Goal: Transaction & Acquisition: Purchase product/service

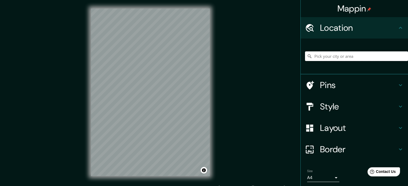
click at [351, 56] on input "Pick your city or area" at bounding box center [356, 56] width 103 height 10
type input "[PERSON_NAME], [GEOGRAPHIC_DATA], [GEOGRAPHIC_DATA], [GEOGRAPHIC_DATA]"
click at [357, 125] on h4 "Layout" at bounding box center [358, 128] width 77 height 11
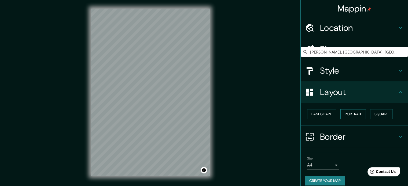
click at [355, 112] on button "Portrait" at bounding box center [352, 114] width 25 height 10
click at [323, 114] on button "Landscape" at bounding box center [321, 114] width 29 height 10
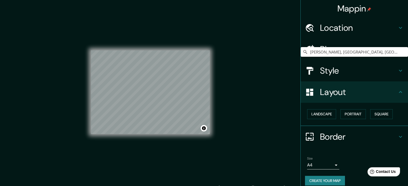
click at [320, 163] on body "Mappin Location Francisco Cúneo Salazar, Chiclayo, Departamento de Lambayeque, …" at bounding box center [204, 93] width 408 height 186
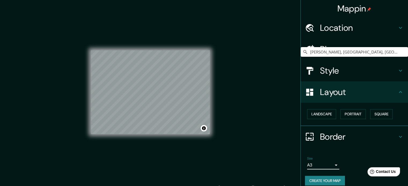
click at [332, 92] on h4 "Layout" at bounding box center [358, 92] width 77 height 11
click at [322, 113] on button "Landscape" at bounding box center [321, 114] width 29 height 10
click at [347, 116] on button "Portrait" at bounding box center [352, 114] width 25 height 10
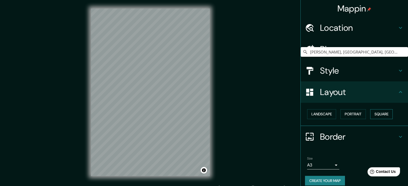
click at [386, 113] on button "Square" at bounding box center [381, 114] width 23 height 10
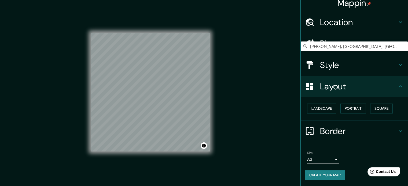
scroll to position [6, 0]
click at [325, 172] on button "Create your map" at bounding box center [325, 175] width 40 height 10
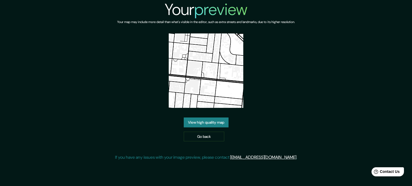
click at [264, 69] on div "Your preview Your map may include more detail than what's visible in the editor…" at bounding box center [206, 82] width 182 height 165
click at [218, 123] on link "View high quality map" at bounding box center [206, 123] width 45 height 10
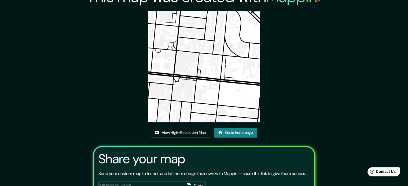
scroll to position [6, 0]
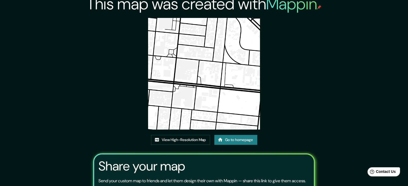
click at [233, 141] on link "Go to homepage" at bounding box center [235, 140] width 43 height 10
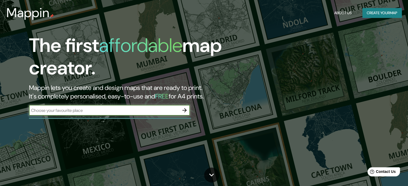
click at [150, 111] on input "text" at bounding box center [104, 110] width 150 height 6
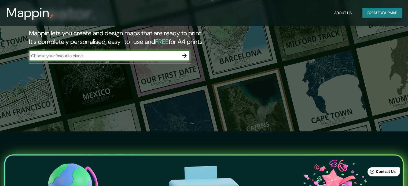
scroll to position [54, 0]
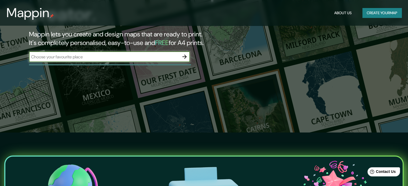
click at [378, 14] on button "Create your map" at bounding box center [381, 13] width 39 height 10
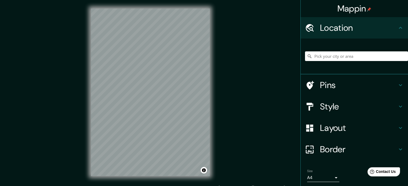
click at [344, 66] on div at bounding box center [356, 56] width 103 height 27
click at [344, 55] on input "Pick your city or area" at bounding box center [356, 56] width 103 height 10
type input "[PERSON_NAME], [GEOGRAPHIC_DATA], [GEOGRAPHIC_DATA], [GEOGRAPHIC_DATA]"
click at [337, 105] on h4 "Style" at bounding box center [358, 106] width 77 height 11
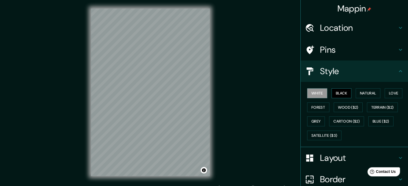
click at [340, 94] on button "Black" at bounding box center [341, 93] width 20 height 10
click at [372, 94] on button "Natural" at bounding box center [367, 93] width 25 height 10
click at [335, 94] on button "Black" at bounding box center [341, 93] width 20 height 10
click at [364, 93] on button "Natural" at bounding box center [367, 93] width 25 height 10
click at [336, 155] on h4 "Layout" at bounding box center [358, 158] width 77 height 11
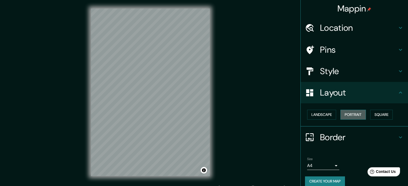
click at [345, 116] on button "Portrait" at bounding box center [352, 115] width 25 height 10
click at [382, 110] on button "Square" at bounding box center [381, 115] width 23 height 10
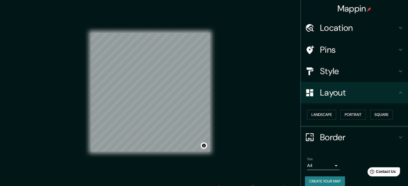
click at [316, 178] on button "Create your map" at bounding box center [325, 182] width 40 height 10
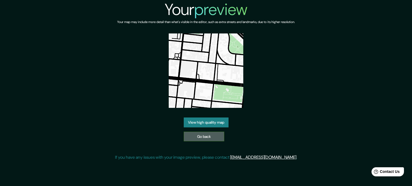
click at [210, 134] on link "Go back" at bounding box center [204, 137] width 40 height 10
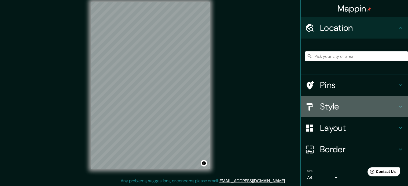
click at [331, 106] on h4 "Style" at bounding box center [358, 106] width 77 height 11
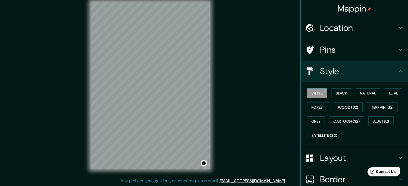
click at [339, 69] on h4 "Style" at bounding box center [358, 71] width 77 height 11
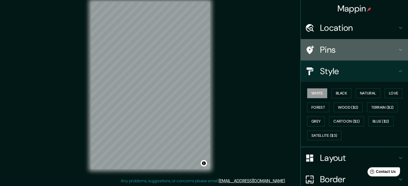
click at [338, 53] on h4 "Pins" at bounding box center [358, 49] width 77 height 11
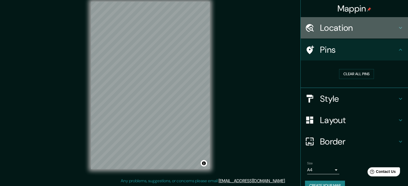
click at [344, 28] on h4 "Location" at bounding box center [358, 28] width 77 height 11
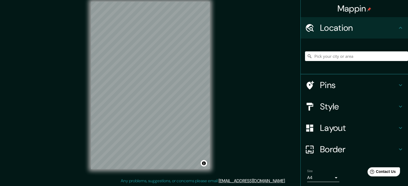
click at [321, 155] on h4 "Border" at bounding box center [358, 149] width 77 height 11
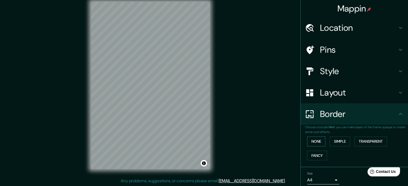
click at [318, 139] on button "None" at bounding box center [316, 142] width 18 height 10
click at [336, 138] on button "Simple" at bounding box center [339, 142] width 20 height 10
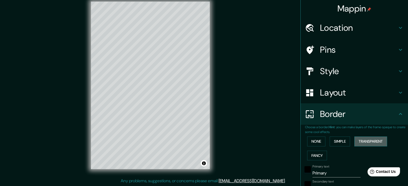
click at [364, 143] on button "Transparent" at bounding box center [370, 142] width 33 height 10
drag, startPoint x: 315, startPoint y: 155, endPoint x: 317, endPoint y: 159, distance: 4.6
click at [316, 155] on button "Fancy" at bounding box center [317, 156] width 20 height 10
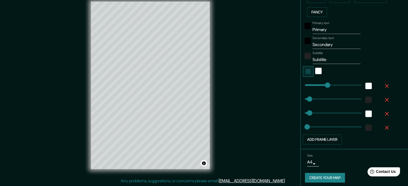
scroll to position [146, 0]
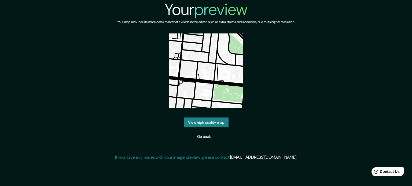
click at [215, 124] on link "View high quality map" at bounding box center [206, 123] width 45 height 10
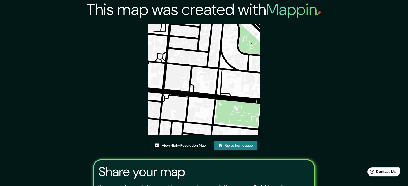
click at [194, 146] on link "View High-Resolution Map" at bounding box center [180, 146] width 59 height 10
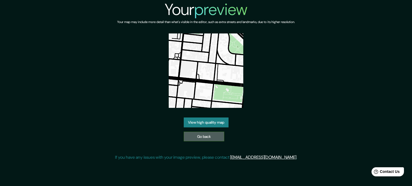
click at [217, 137] on link "Go back" at bounding box center [204, 137] width 40 height 10
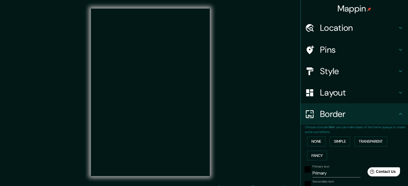
click at [352, 64] on div "Style" at bounding box center [353, 71] width 107 height 21
type input "177"
type input "35"
type input "18"
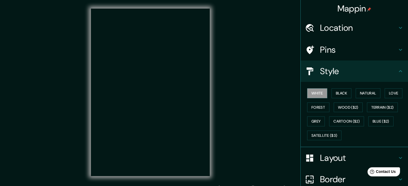
click at [161, 79] on div at bounding box center [150, 93] width 119 height 168
drag, startPoint x: 326, startPoint y: 66, endPoint x: 334, endPoint y: 53, distance: 16.1
click at [326, 66] on h4 "Style" at bounding box center [358, 71] width 77 height 11
click at [334, 53] on h4 "Pins" at bounding box center [358, 49] width 77 height 11
type input "177"
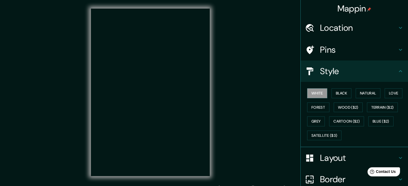
type input "35"
type input "18"
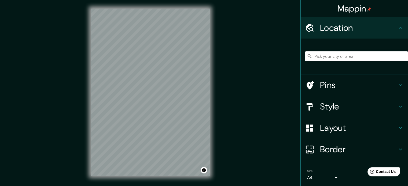
click at [348, 47] on div at bounding box center [356, 56] width 103 height 27
click at [345, 57] on input "Pick your city or area" at bounding box center [356, 56] width 103 height 10
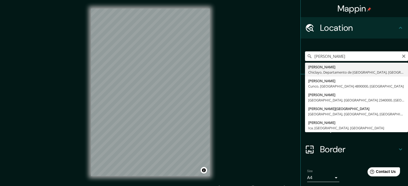
type input "[PERSON_NAME], [GEOGRAPHIC_DATA], [GEOGRAPHIC_DATA], [GEOGRAPHIC_DATA]"
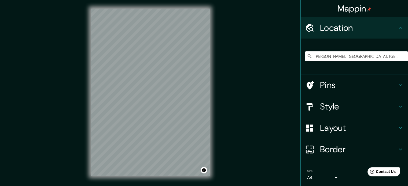
click at [334, 105] on h4 "Style" at bounding box center [358, 106] width 77 height 11
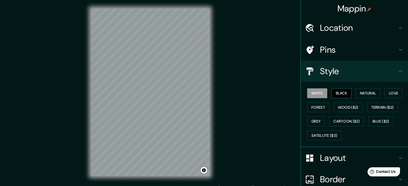
click at [341, 91] on button "Black" at bounding box center [341, 93] width 20 height 10
click at [374, 94] on button "Natural" at bounding box center [367, 93] width 25 height 10
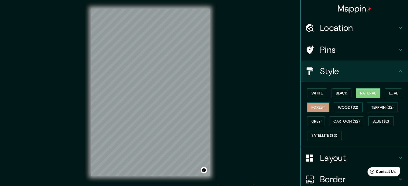
click at [313, 108] on button "Forest" at bounding box center [318, 108] width 22 height 10
click at [353, 110] on button "Wood ($2)" at bounding box center [347, 108] width 29 height 10
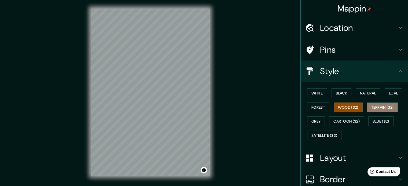
click at [388, 107] on button "Terrain ($2)" at bounding box center [382, 108] width 31 height 10
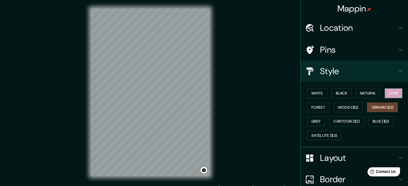
click at [389, 95] on button "Love" at bounding box center [393, 93] width 18 height 10
click at [343, 117] on button "Cartoon ($2)" at bounding box center [346, 122] width 35 height 10
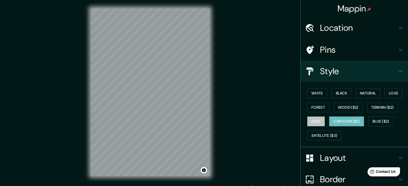
click at [314, 120] on button "Grey" at bounding box center [316, 122] width 18 height 10
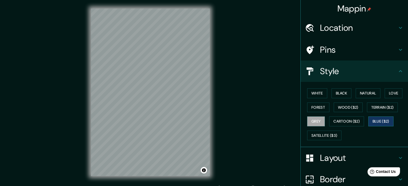
click at [377, 121] on button "Blue ($2)" at bounding box center [380, 122] width 25 height 10
click at [317, 131] on button "Satellite ($3)" at bounding box center [324, 136] width 34 height 10
